Goal: Book appointment/travel/reservation

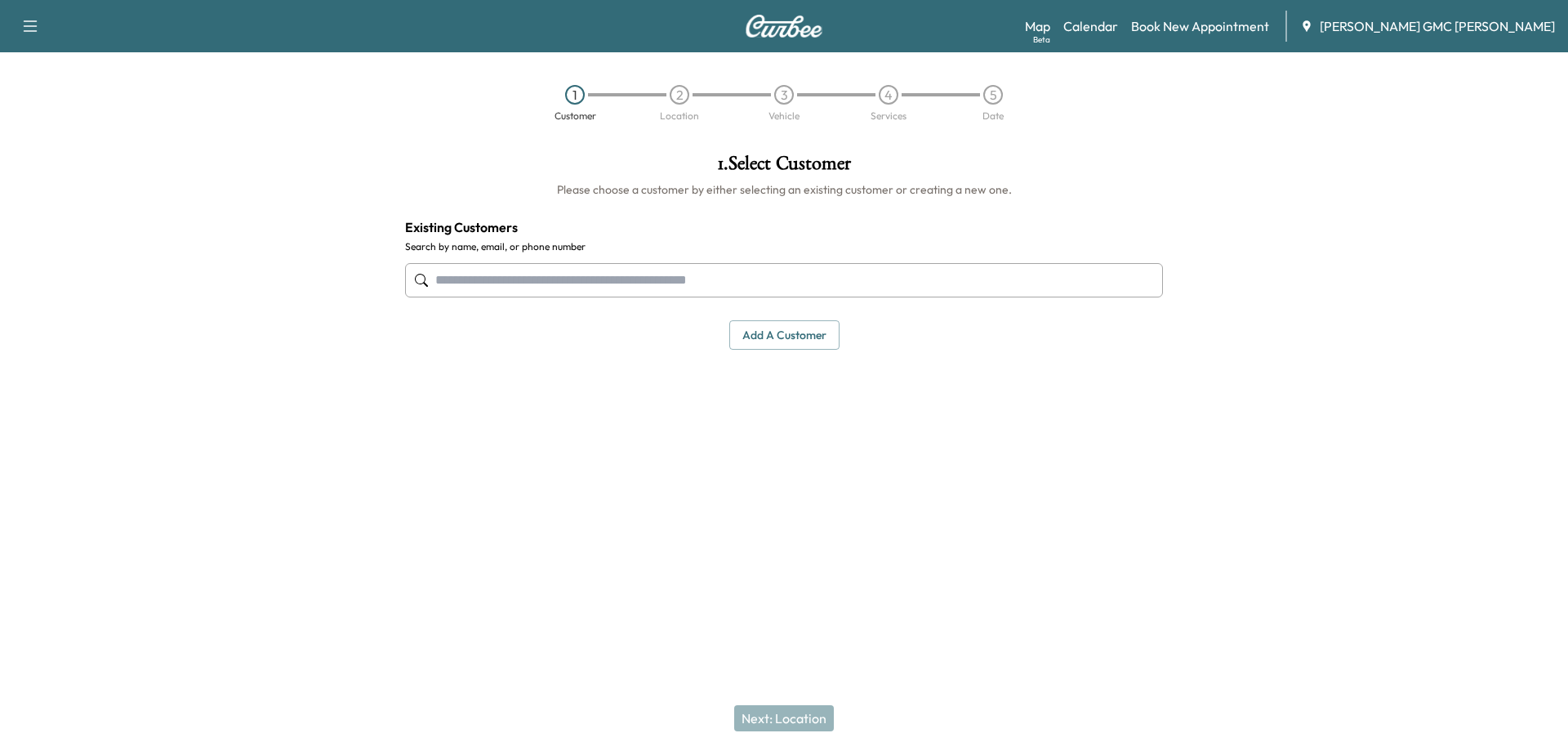
click at [58, 36] on div "Support Log Out Map Beta Calendar Book New Appointment [PERSON_NAME] GMC [PERSO…" at bounding box center [784, 26] width 1568 height 52
click at [45, 33] on button "button" at bounding box center [30, 26] width 35 height 26
click at [284, 81] on div "1 Customer 2 Location 3 Vehicle 4 Services 5 Date" at bounding box center [784, 103] width 1568 height 75
click at [1119, 28] on link "Calendar" at bounding box center [1091, 25] width 54 height 20
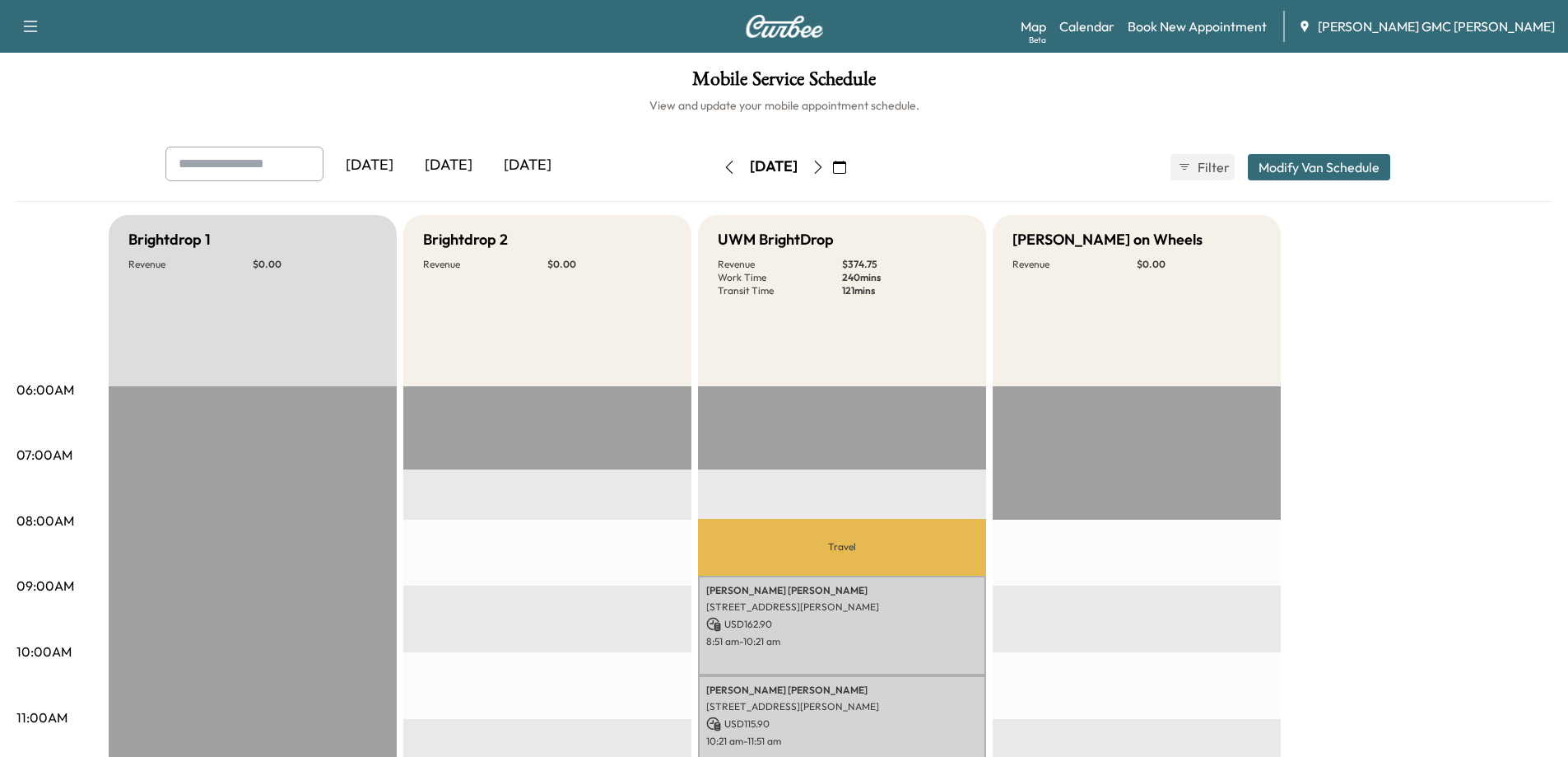
click at [825, 165] on icon "button" at bounding box center [818, 167] width 13 height 13
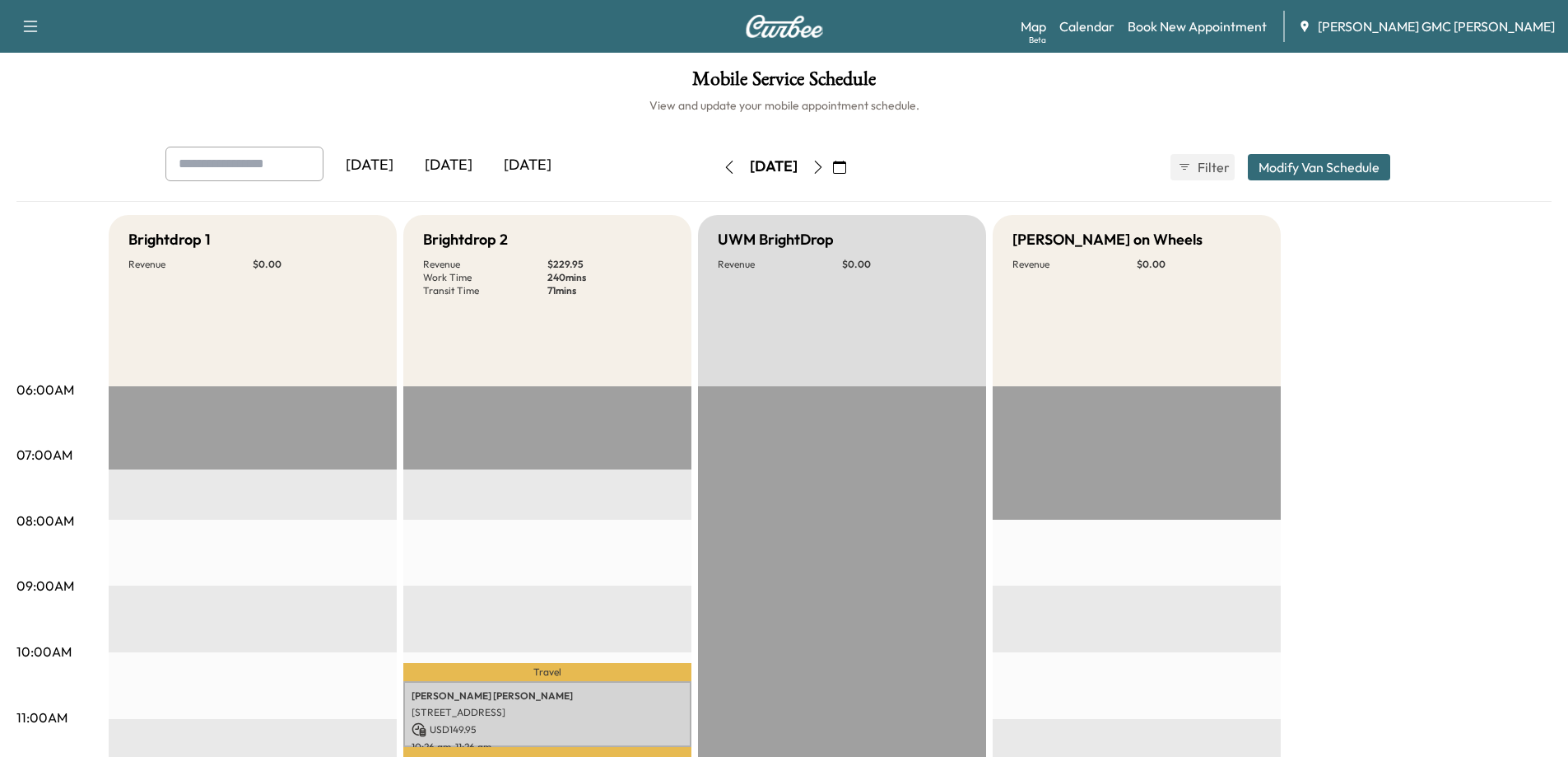
click at [832, 174] on button "button" at bounding box center [818, 167] width 28 height 26
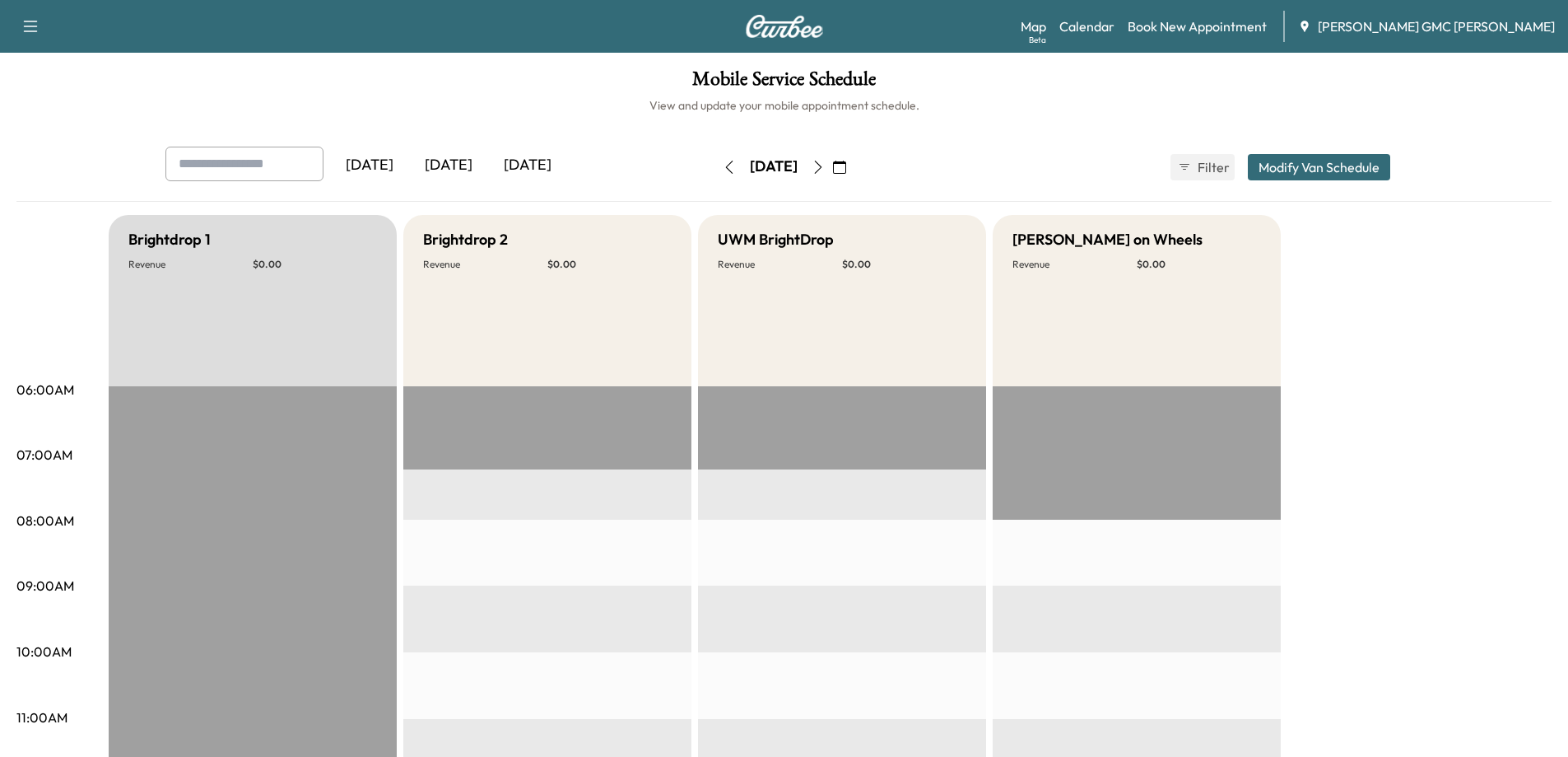
click at [822, 173] on icon "button" at bounding box center [818, 167] width 8 height 13
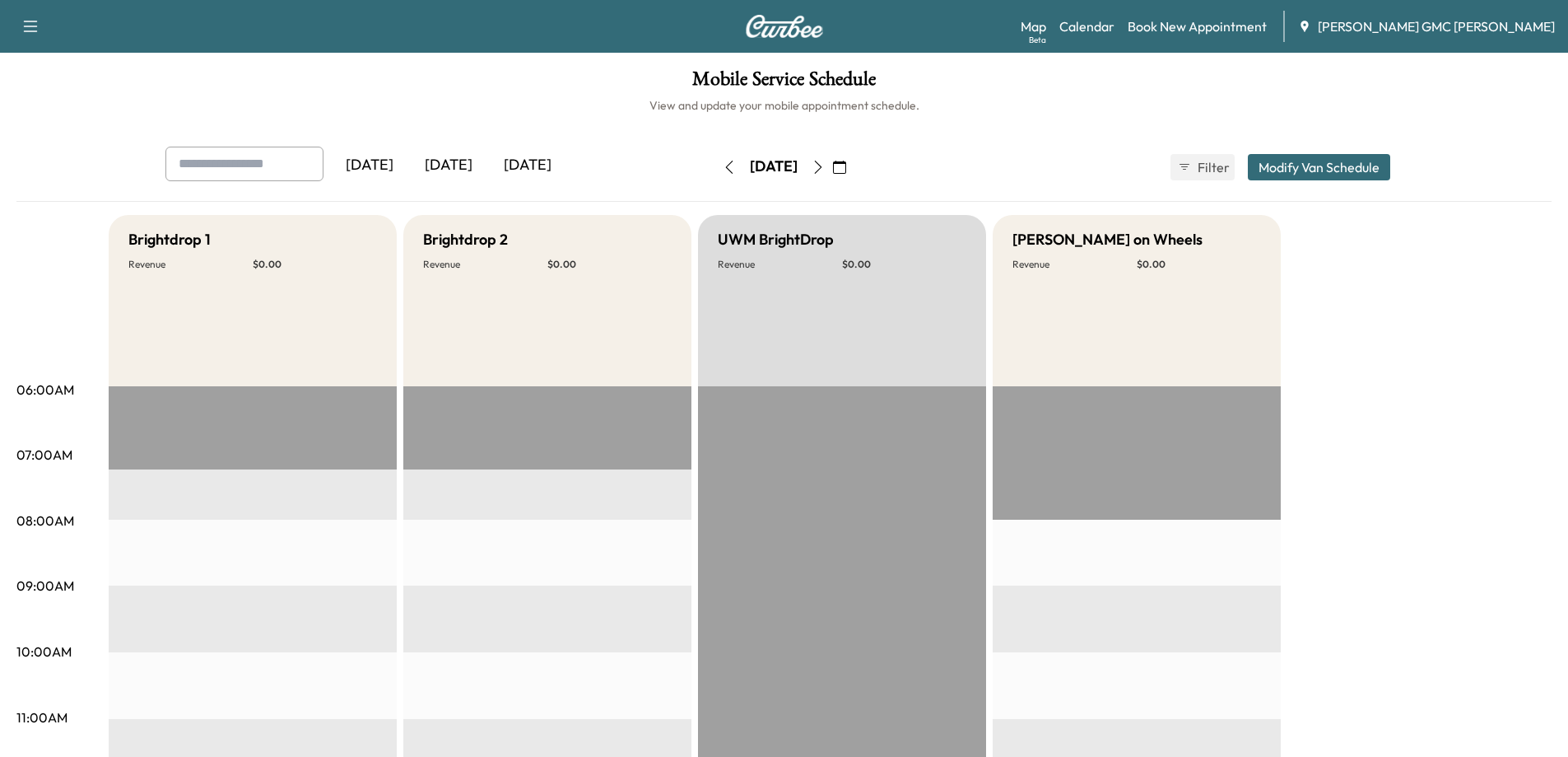
click at [832, 177] on button "button" at bounding box center [818, 167] width 28 height 26
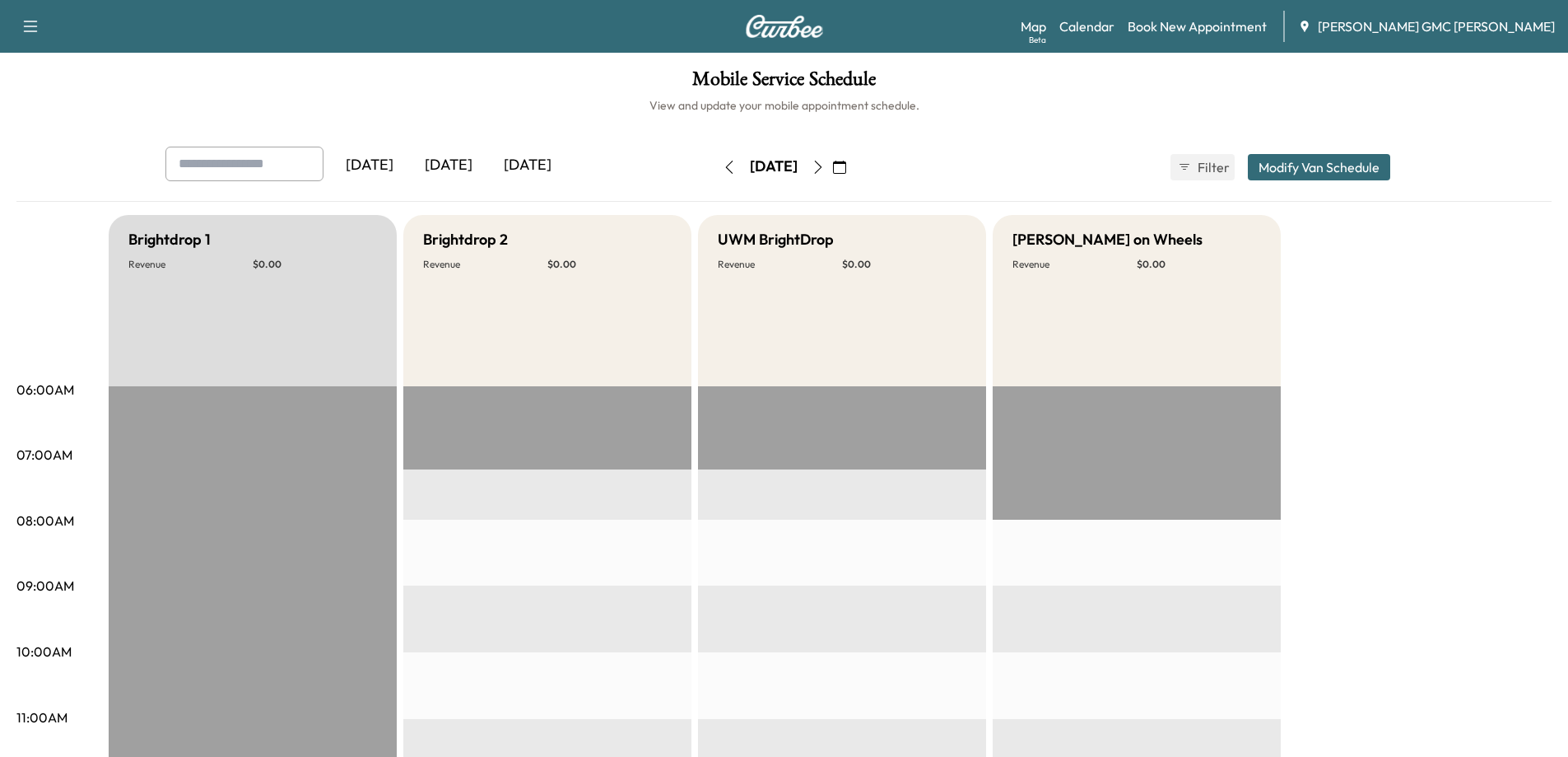
click at [832, 177] on button "button" at bounding box center [818, 167] width 28 height 26
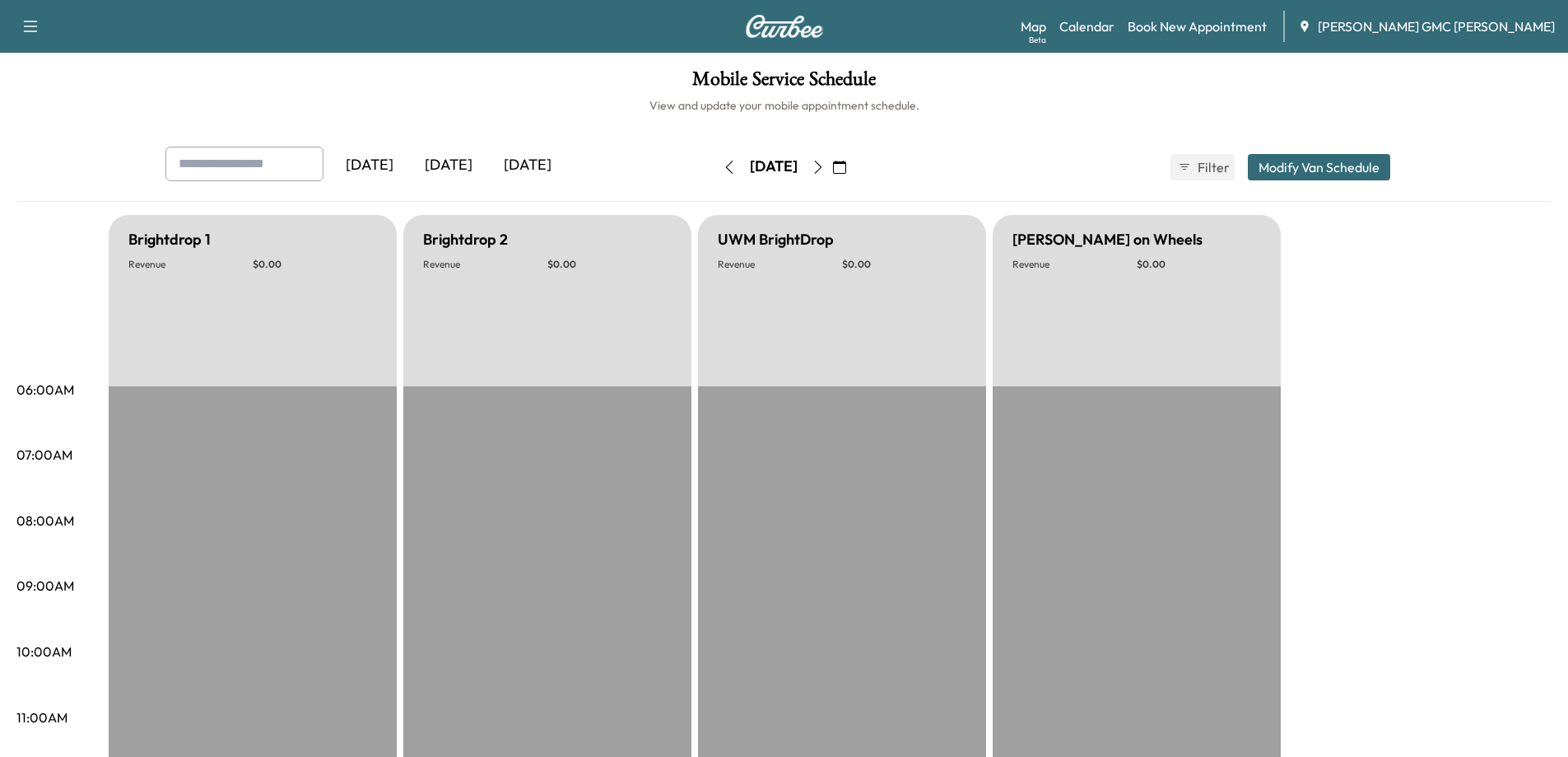
click at [832, 177] on button "button" at bounding box center [818, 167] width 28 height 26
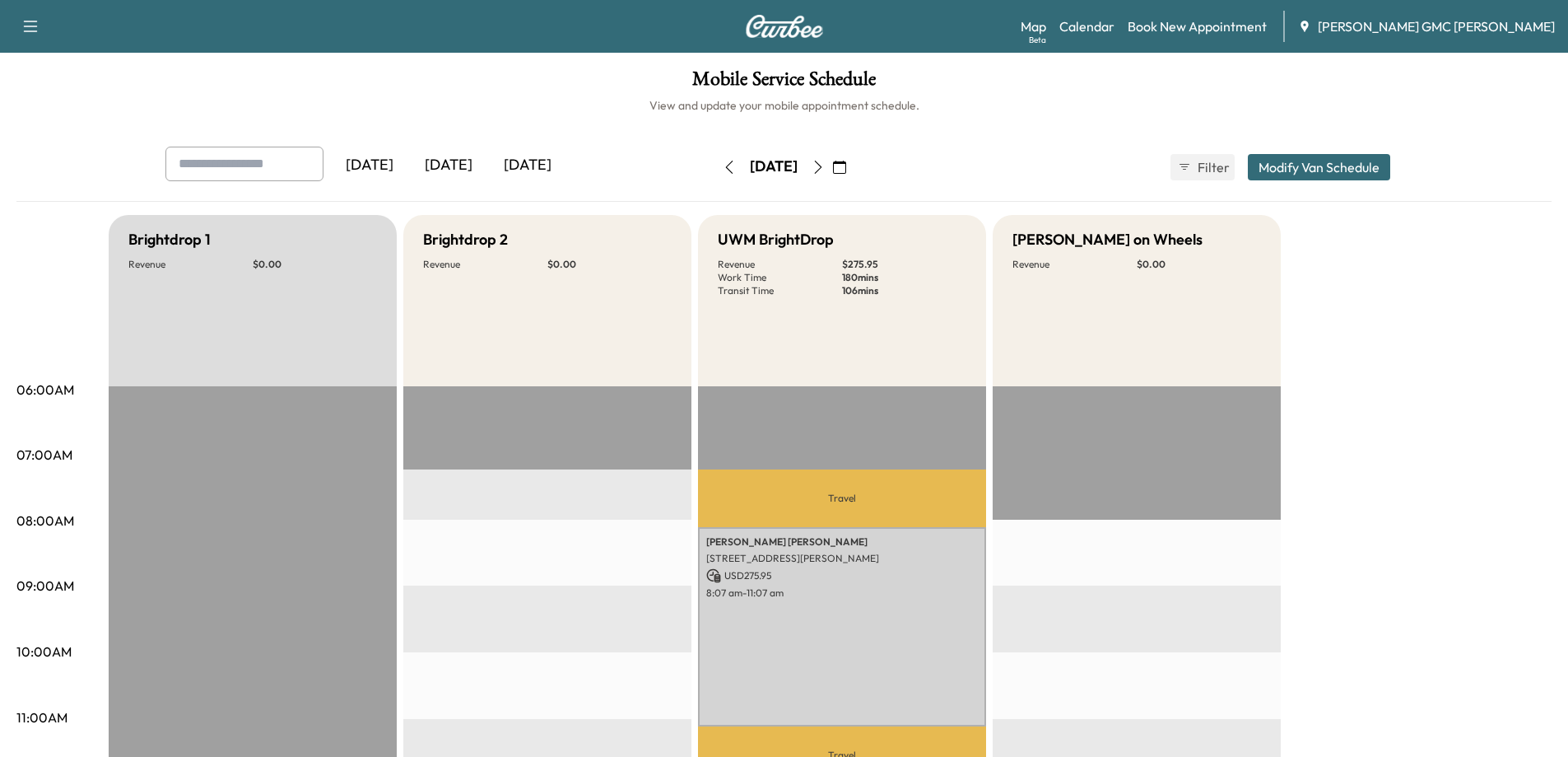
click at [832, 176] on button "button" at bounding box center [818, 167] width 28 height 26
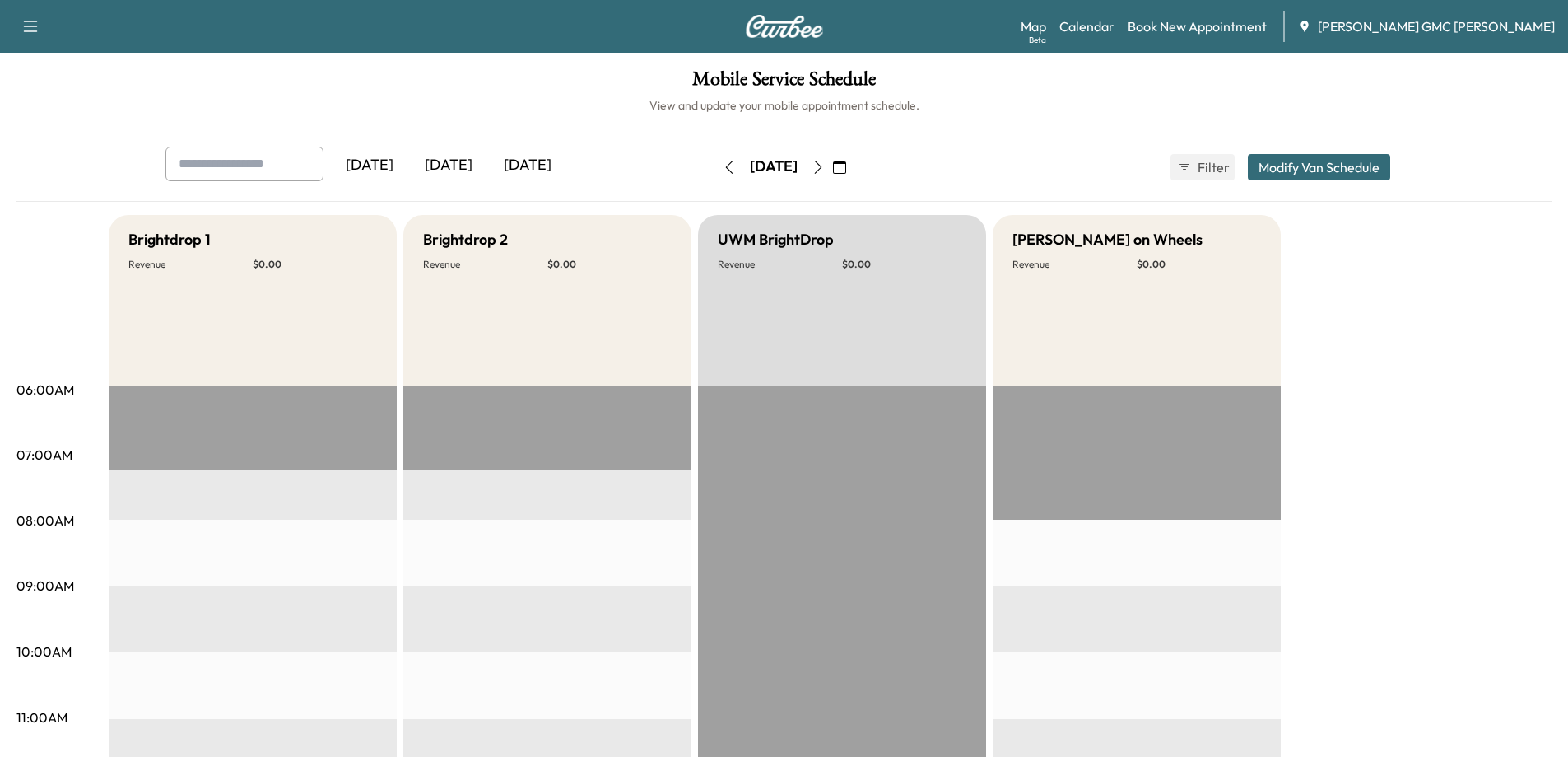
click at [832, 173] on button "button" at bounding box center [818, 167] width 28 height 26
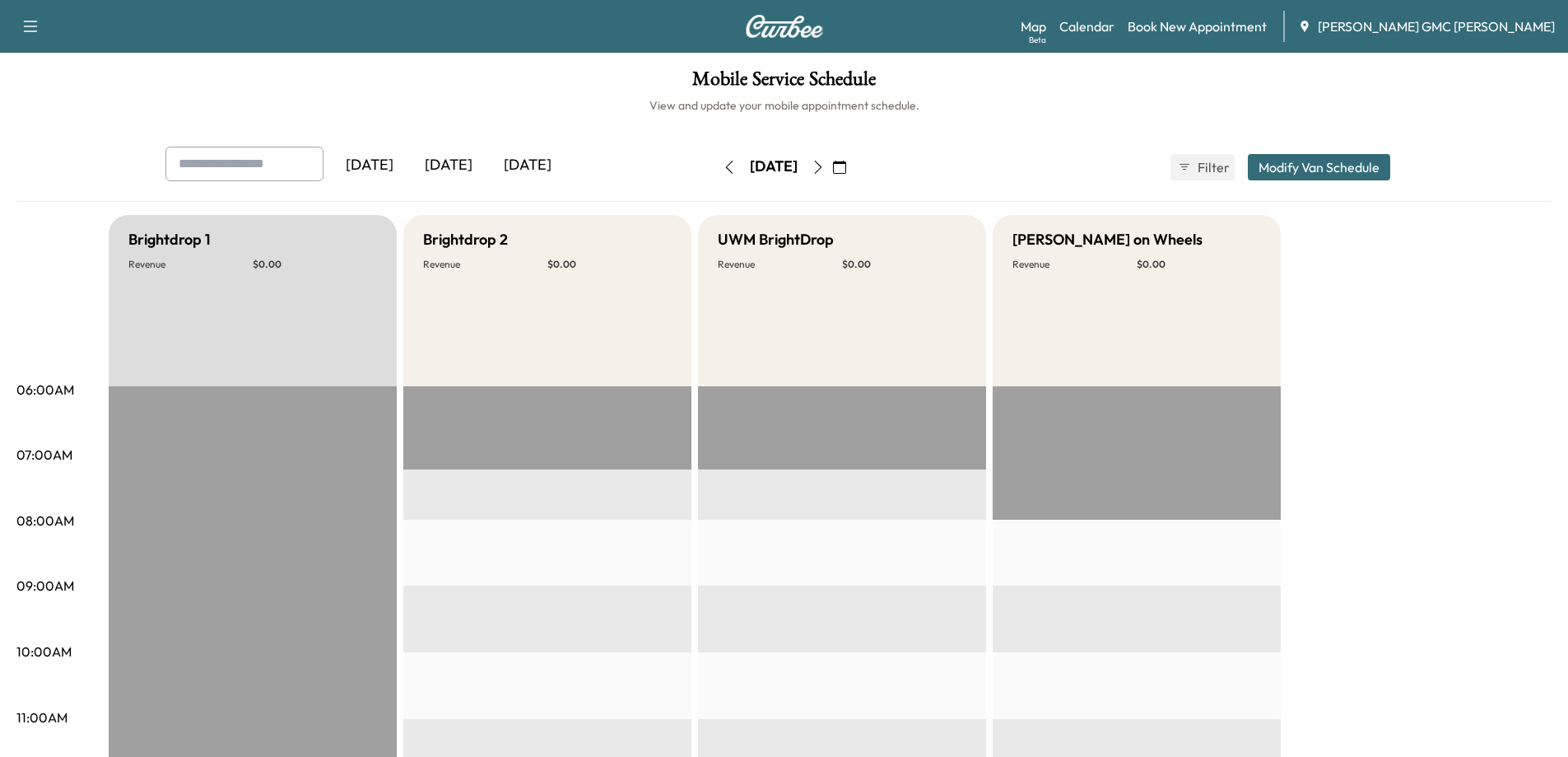
click at [832, 173] on div "[DATE]" at bounding box center [774, 167] width 117 height 26
